Goal: Information Seeking & Learning: Learn about a topic

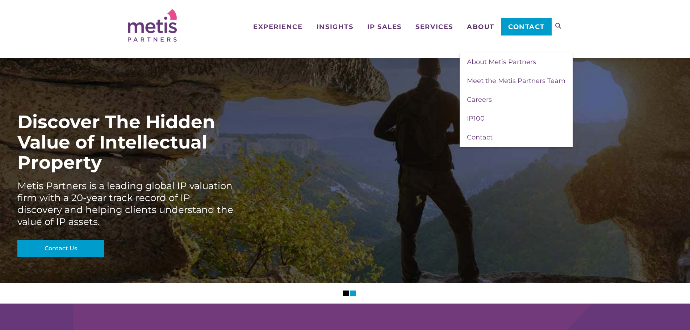
click at [474, 25] on span "About" at bounding box center [481, 27] width 28 height 7
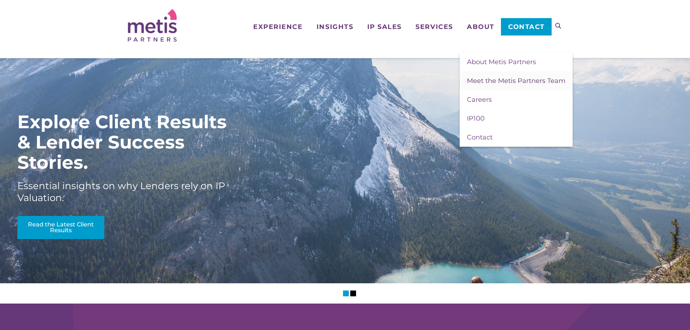
click at [513, 85] on link "Meet the Metis Partners Team" at bounding box center [516, 80] width 113 height 19
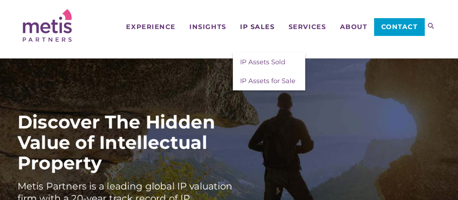
click at [262, 26] on span "IP Sales" at bounding box center [257, 27] width 34 height 7
click at [250, 80] on span "IP Assets for Sale" at bounding box center [267, 81] width 55 height 8
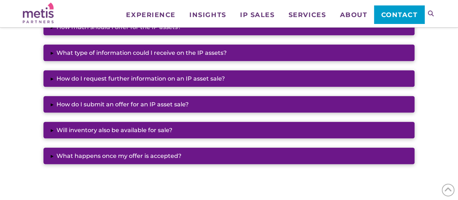
scroll to position [580, 0]
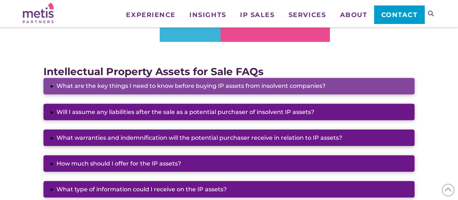
click at [227, 88] on button "▸ What are the key things I need to know before buying IP assets from insolvent…" at bounding box center [228, 86] width 371 height 17
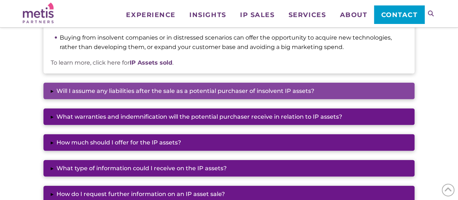
scroll to position [724, 0]
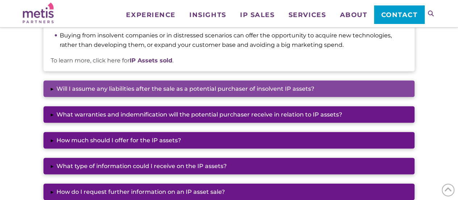
click at [127, 91] on button "▸ Will I assume any liabilities after the sale as a potential purchaser of inso…" at bounding box center [228, 88] width 371 height 17
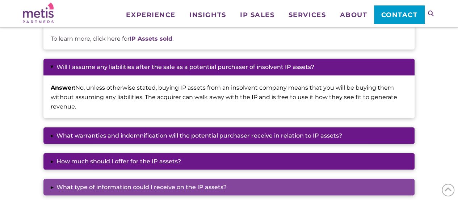
scroll to position [860, 0]
